Goal: Task Accomplishment & Management: Manage account settings

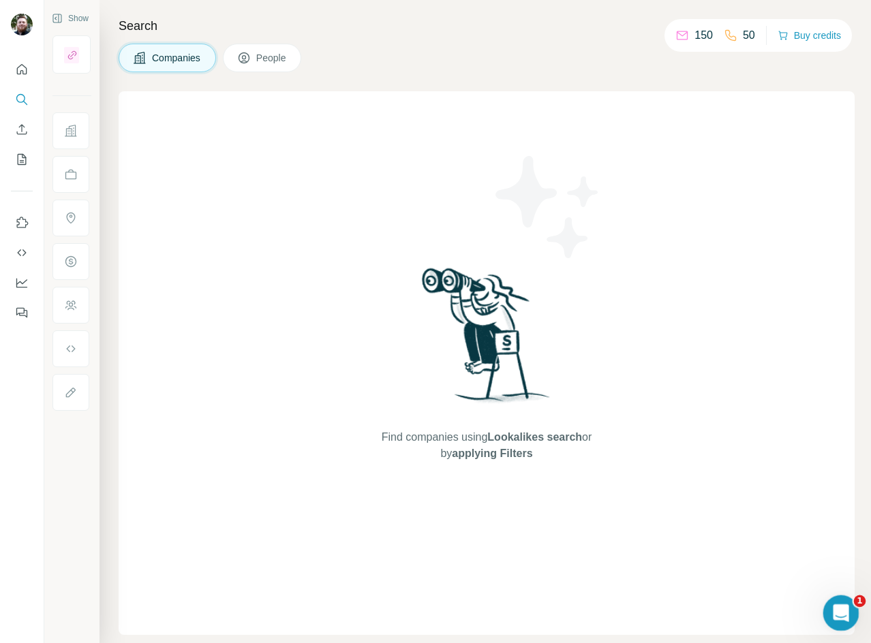
click at [847, 619] on div "Open Intercom Messenger" at bounding box center [838, 611] width 45 height 45
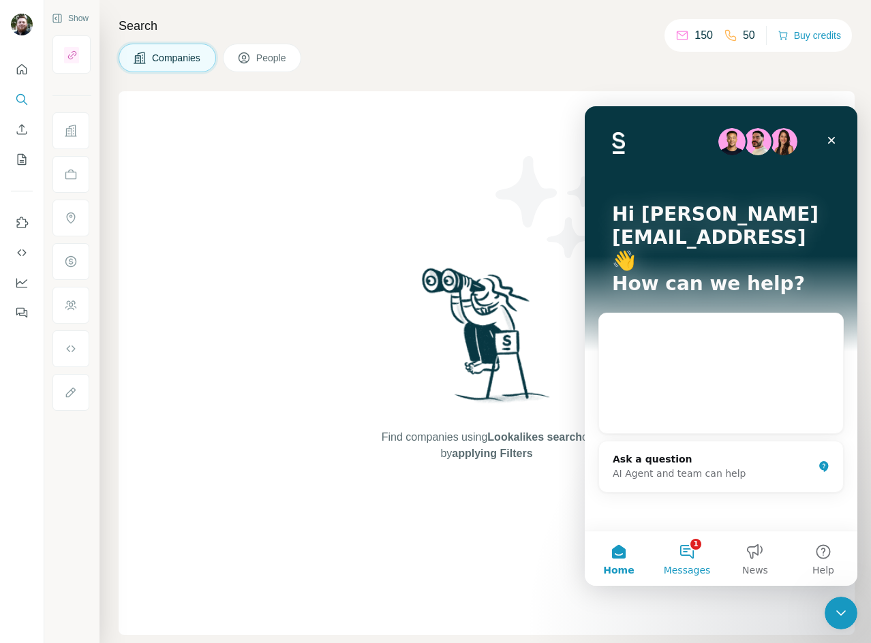
click at [675, 556] on button "1 Messages" at bounding box center [687, 558] width 68 height 55
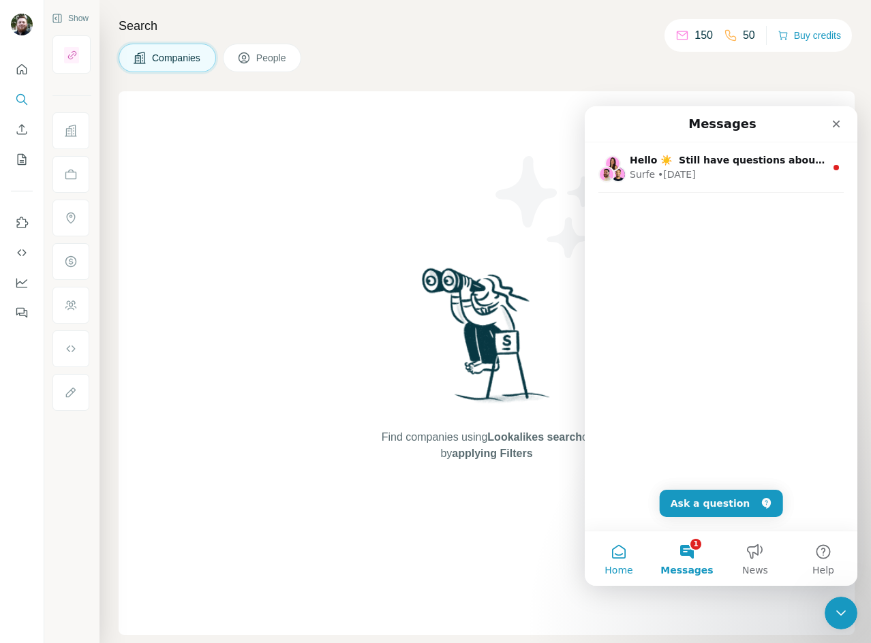
click at [649, 552] on button "Home" at bounding box center [619, 558] width 68 height 55
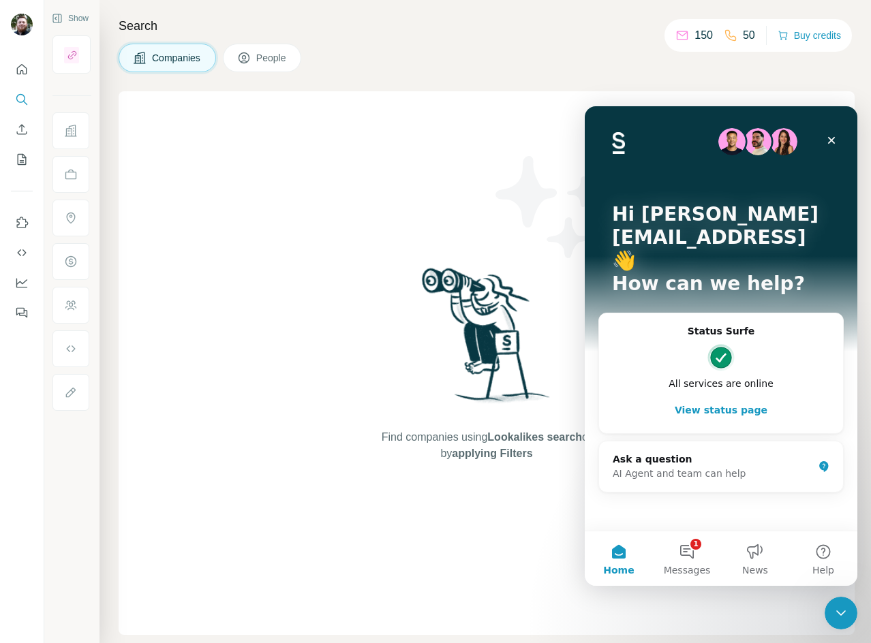
click at [637, 552] on button "Home" at bounding box center [619, 558] width 68 height 55
click at [696, 397] on button "View status page" at bounding box center [721, 410] width 217 height 27
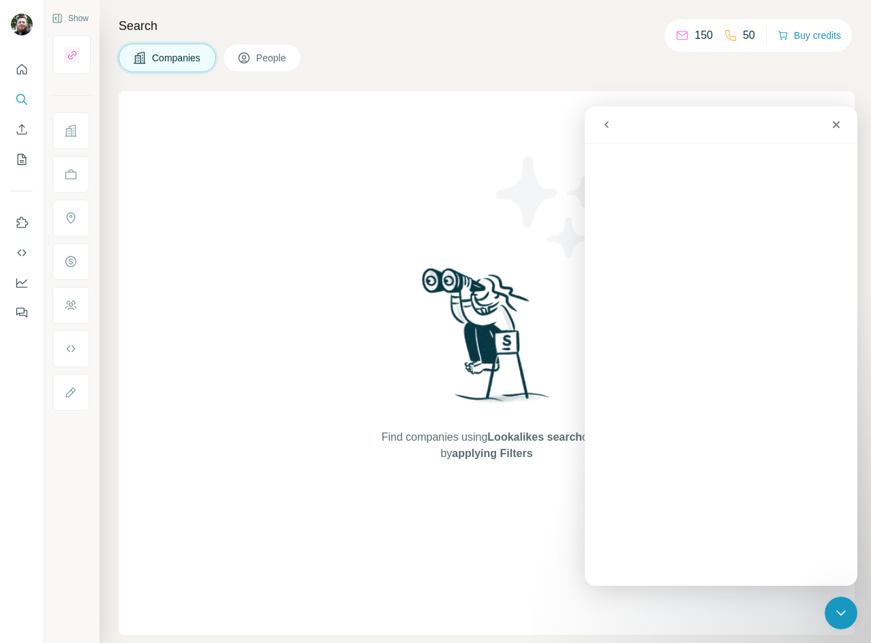
click at [613, 131] on button "go back" at bounding box center [606, 125] width 26 height 26
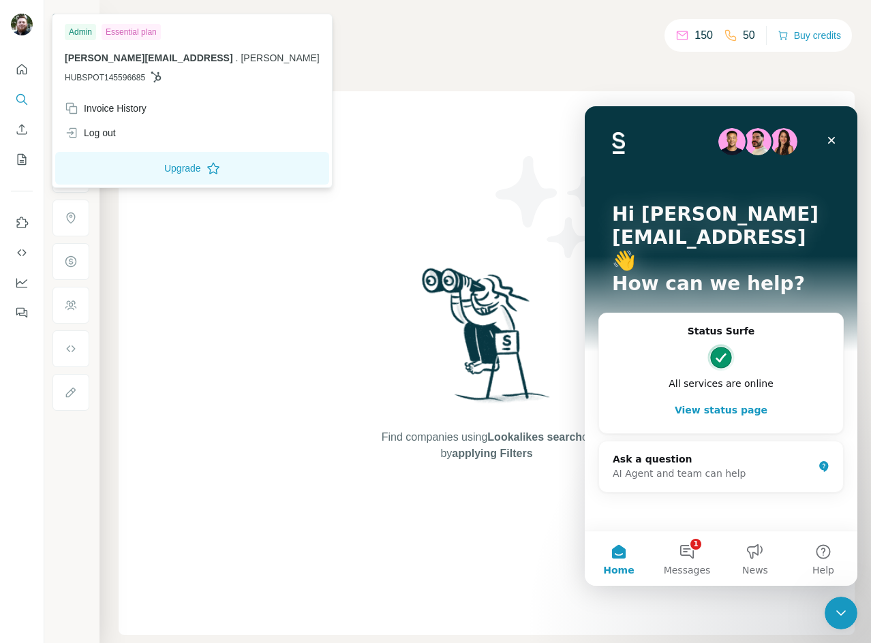
click at [23, 30] on img at bounding box center [22, 25] width 22 height 22
click at [127, 111] on div "Invoice History" at bounding box center [106, 109] width 82 height 14
click at [847, 601] on div "Close Intercom Messenger" at bounding box center [838, 611] width 33 height 33
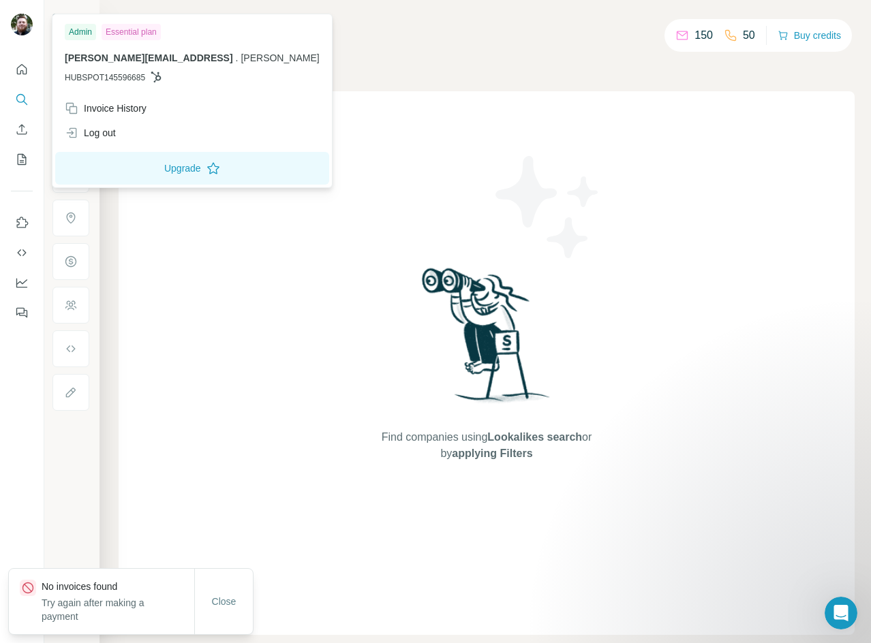
click at [536, 93] on div "Find companies using Lookalikes search or by applying Filters" at bounding box center [486, 363] width 245 height 544
